Goal: Task Accomplishment & Management: Use online tool/utility

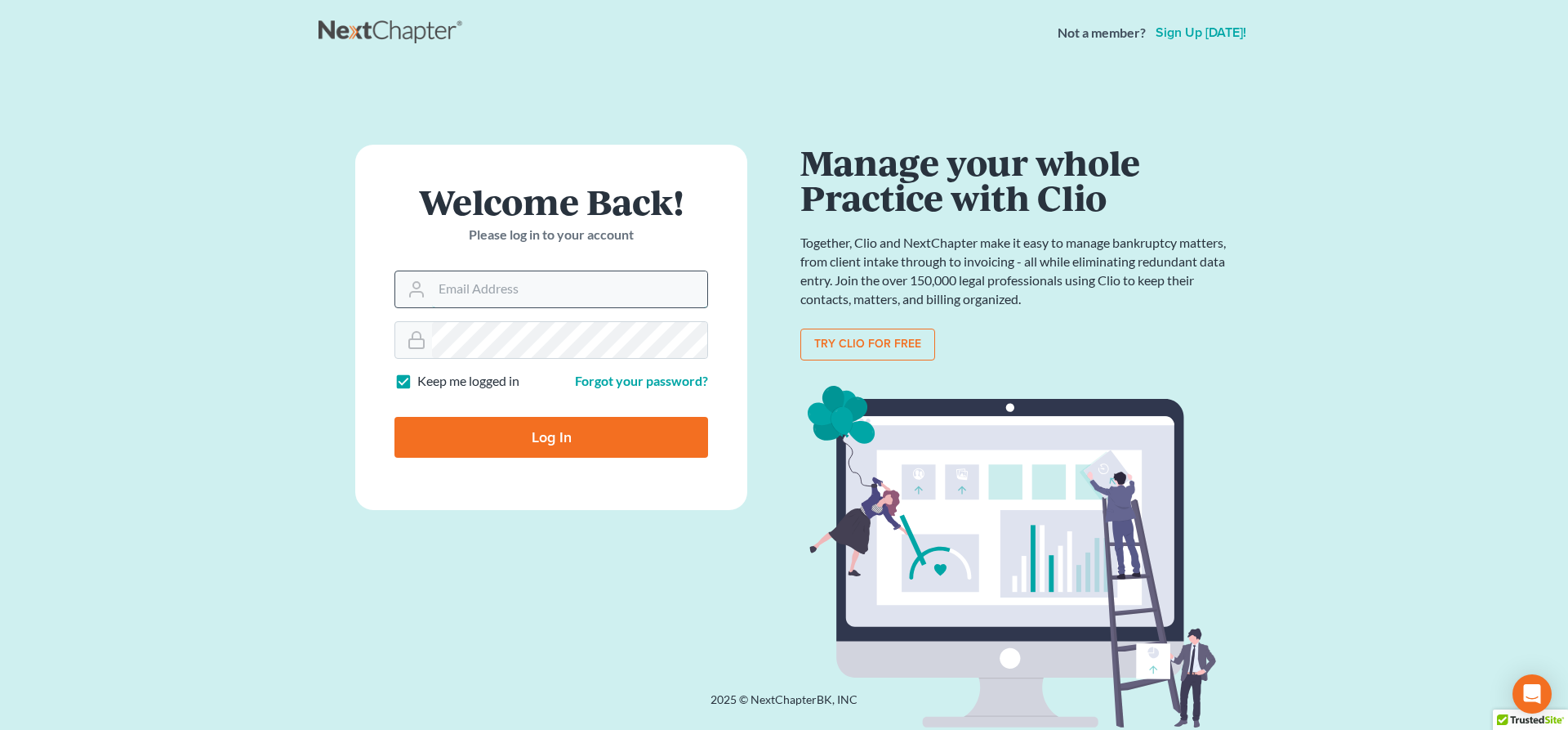
click at [527, 294] on input "Email Address" at bounding box center [570, 289] width 275 height 36
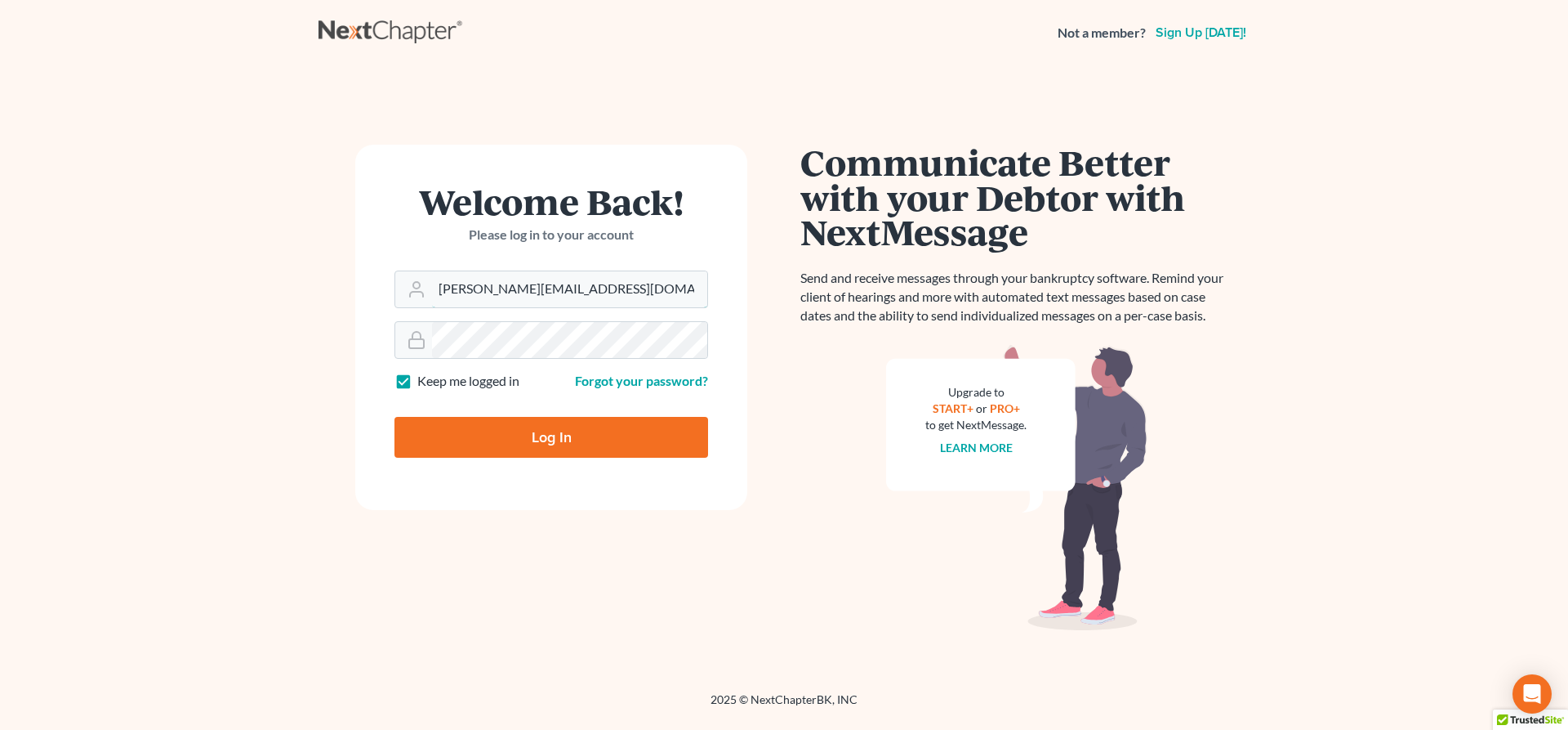
type input "[PERSON_NAME][EMAIL_ADDRESS][DOMAIN_NAME]"
click at [544, 437] on input "Log In" at bounding box center [551, 437] width 314 height 41
type input "Thinking..."
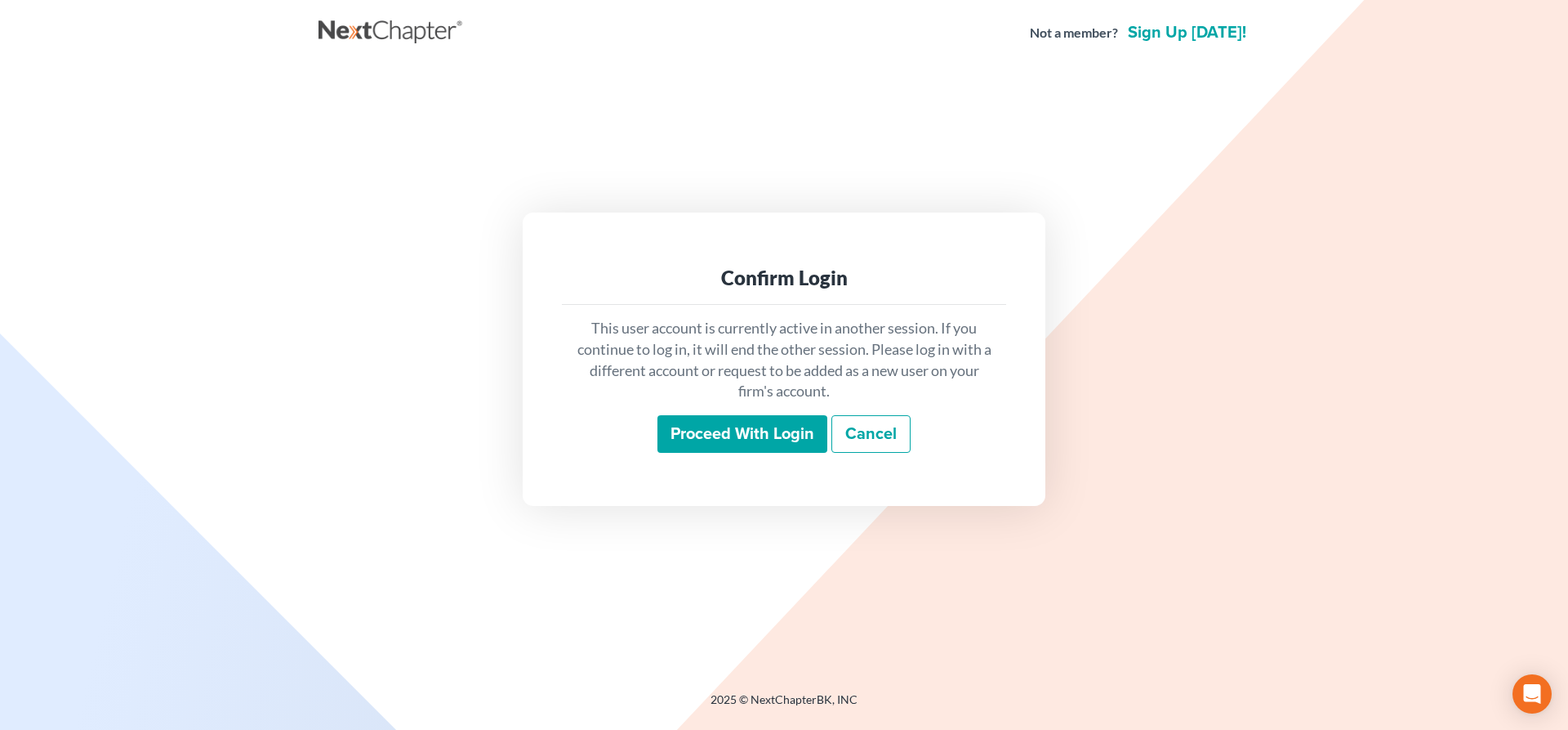
click at [792, 435] on input "Proceed with login" at bounding box center [742, 433] width 170 height 38
